Goal: Ask a question

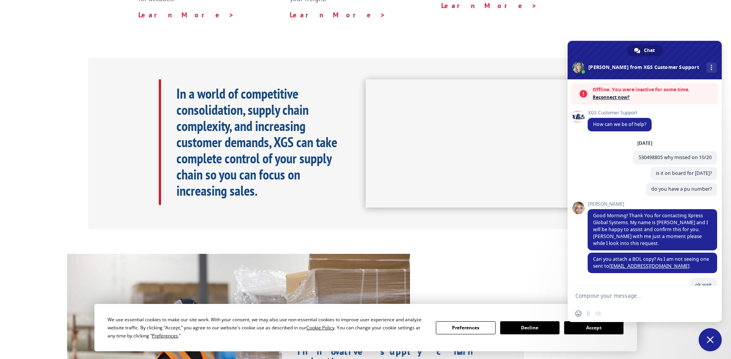
scroll to position [1481, 0]
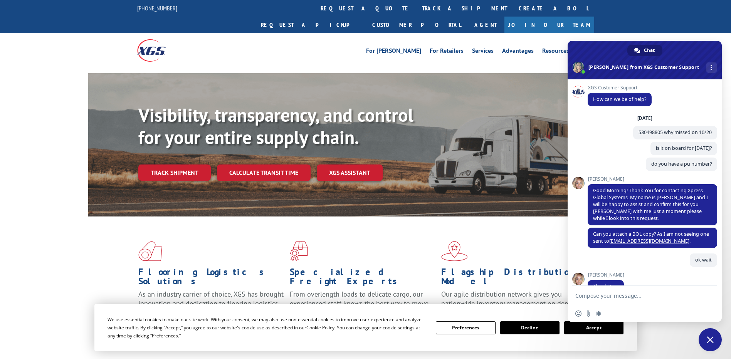
click at [591, 298] on textarea "Compose your message..." at bounding box center [636, 295] width 122 height 7
paste textarea "529437710"
type textarea "529437710 this is a pRTNER PICKUP, IS IT HANDED OVER YET"
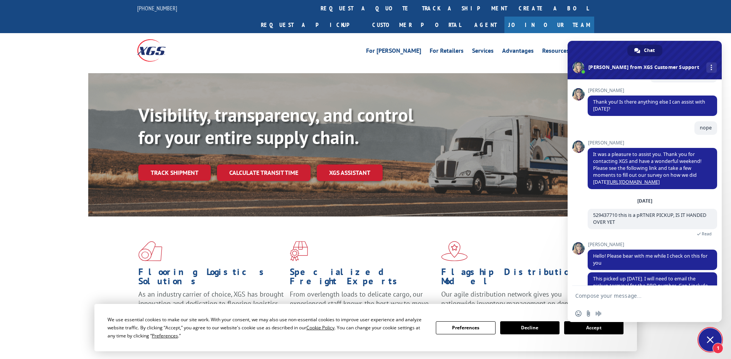
scroll to position [1591, 0]
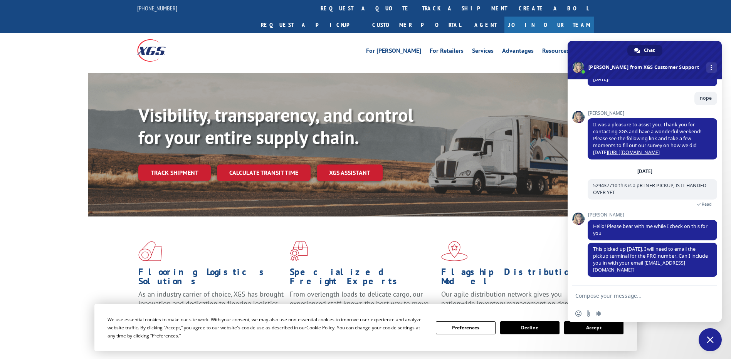
click at [594, 295] on textarea "Compose your message..." at bounding box center [636, 295] width 122 height 7
type textarea "ok\"
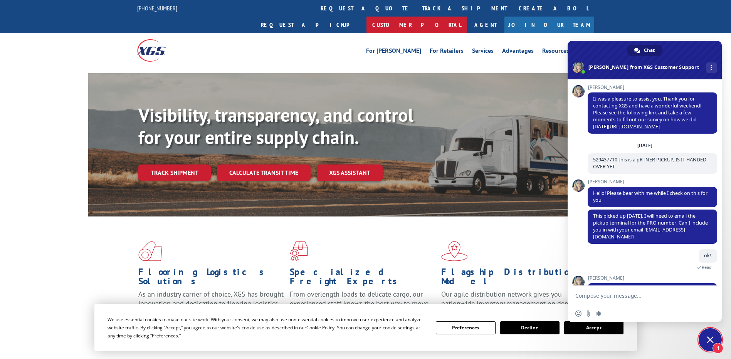
scroll to position [1644, 0]
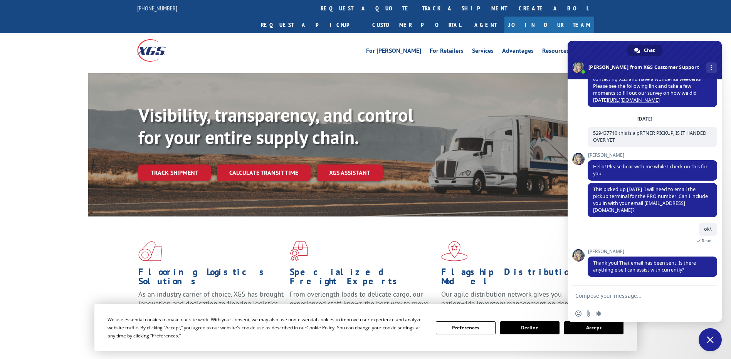
click at [616, 293] on textarea "Compose your message..." at bounding box center [636, 295] width 122 height 7
type textarea "thanks bye"
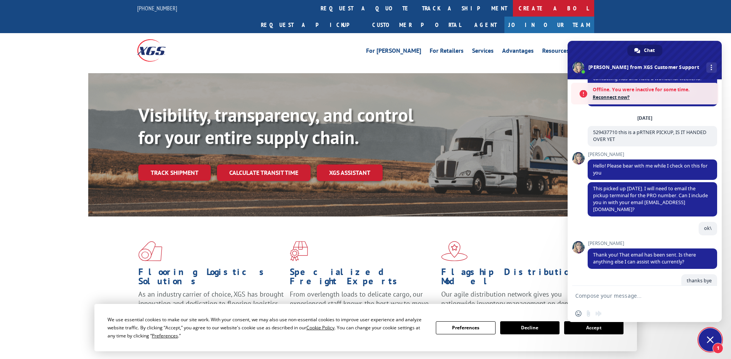
scroll to position [1717, 0]
